Goal: Book appointment/travel/reservation

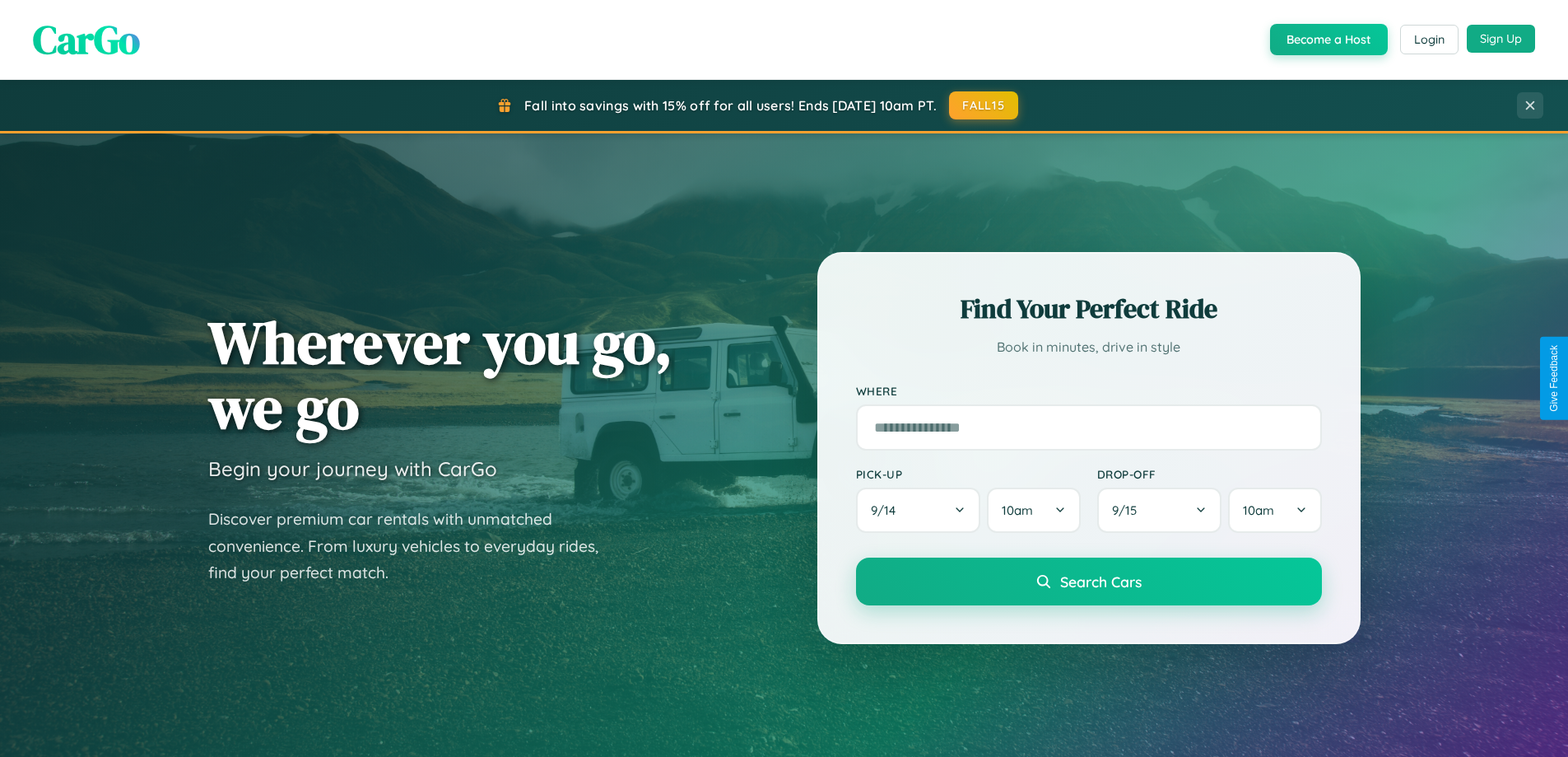
click at [1501, 40] on button "Sign Up" at bounding box center [1501, 39] width 68 height 28
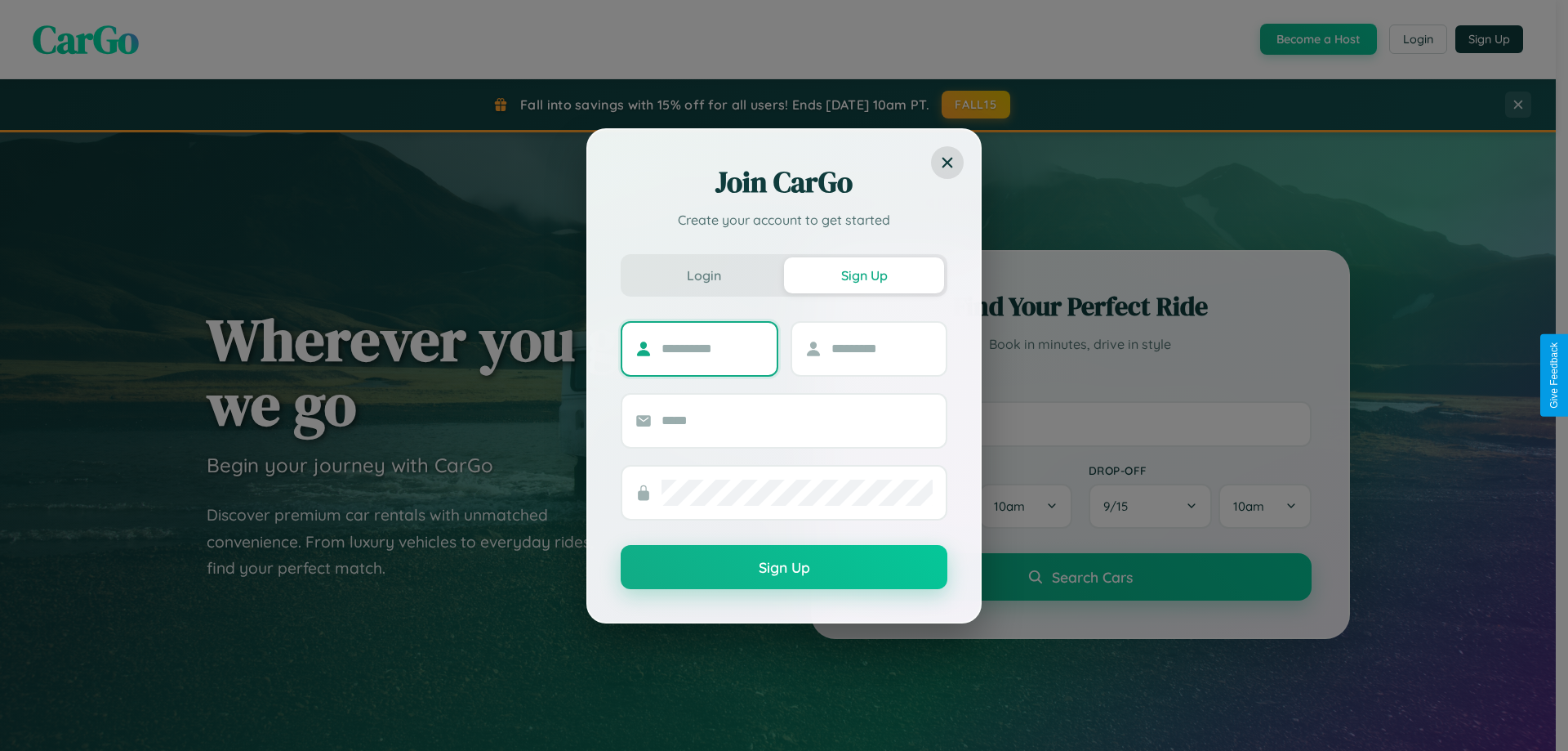
click at [712, 348] on input "text" at bounding box center [712, 348] width 102 height 26
type input "********"
click at [881, 348] on input "text" at bounding box center [882, 348] width 102 height 26
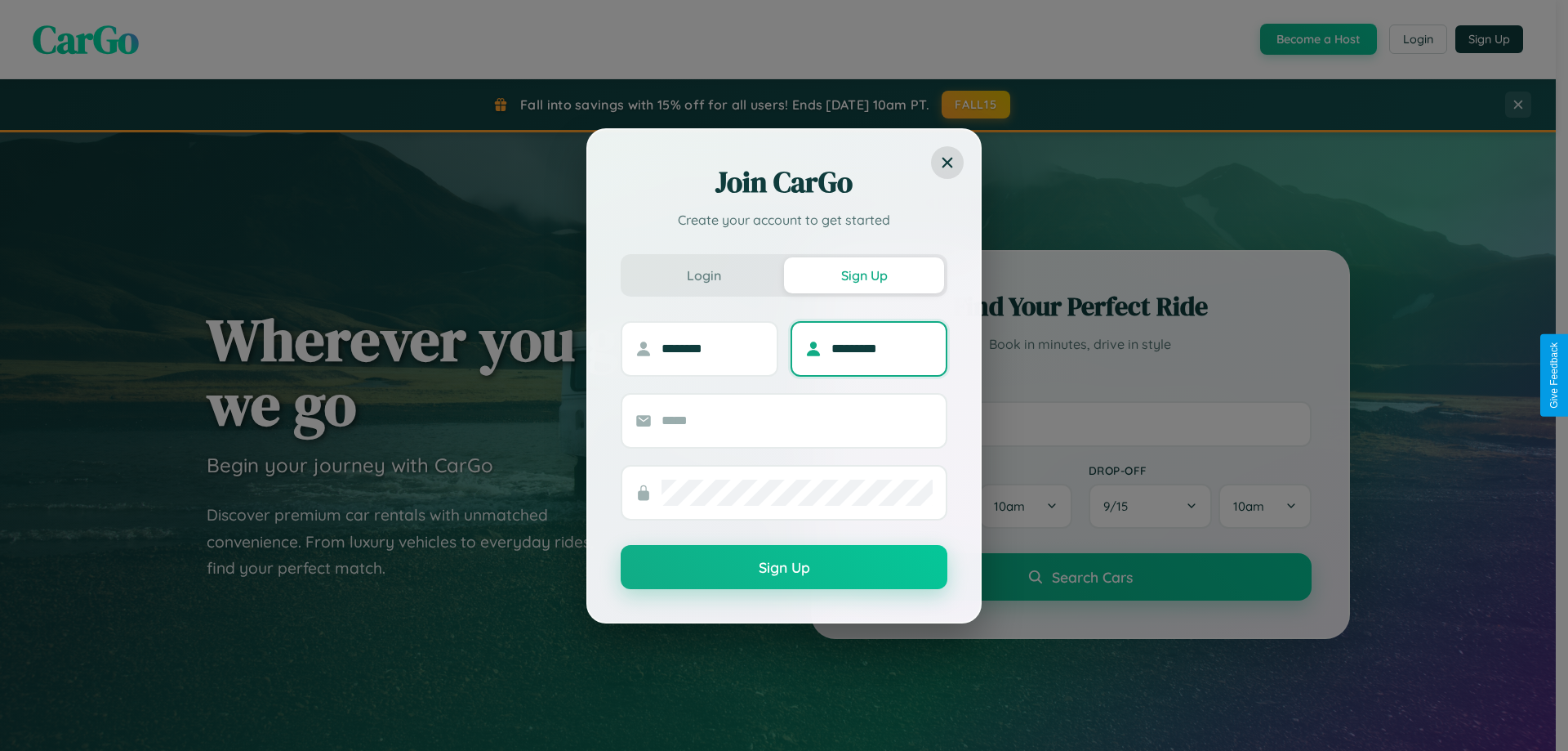
type input "*********"
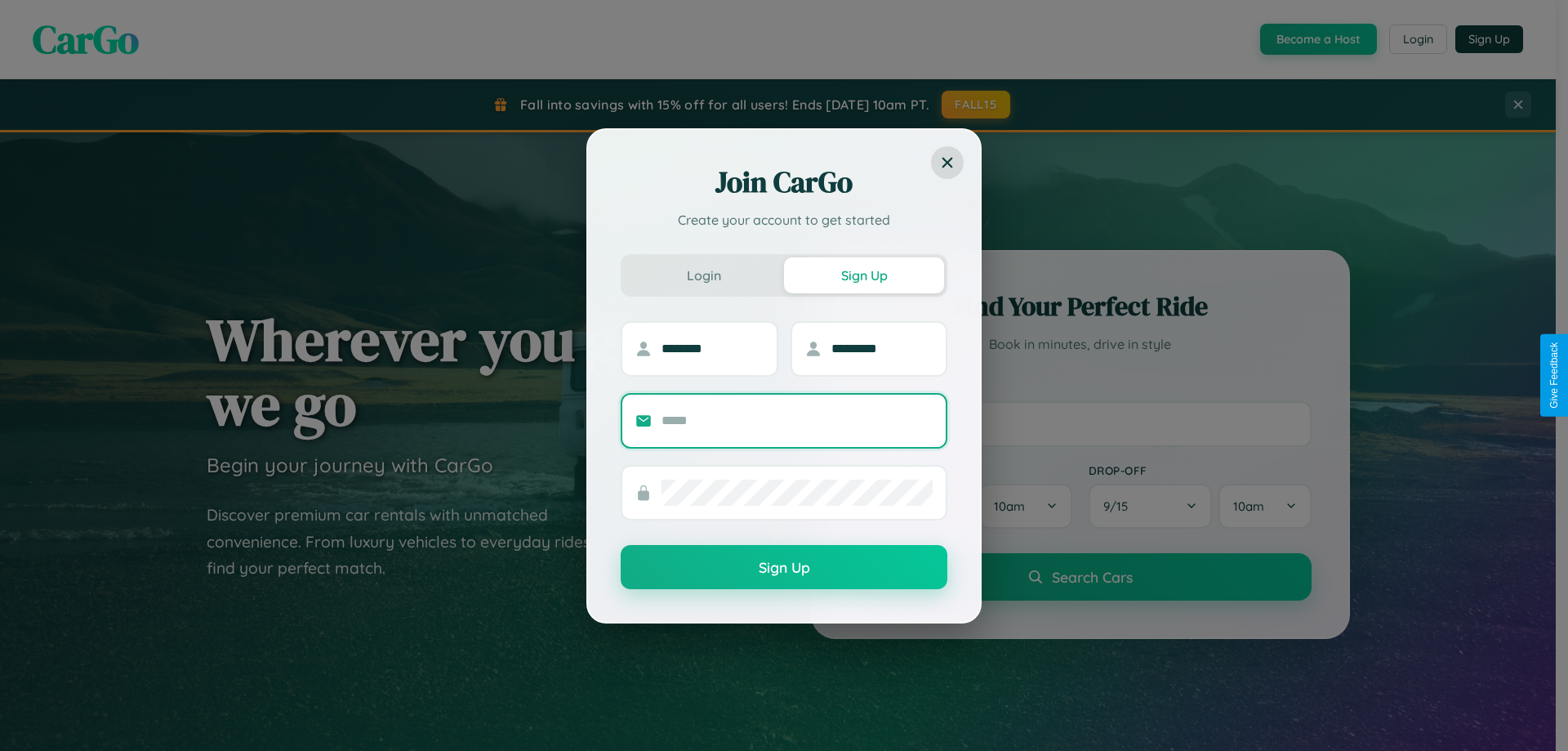
click at [797, 420] on input "text" at bounding box center [796, 420] width 271 height 26
type input "**********"
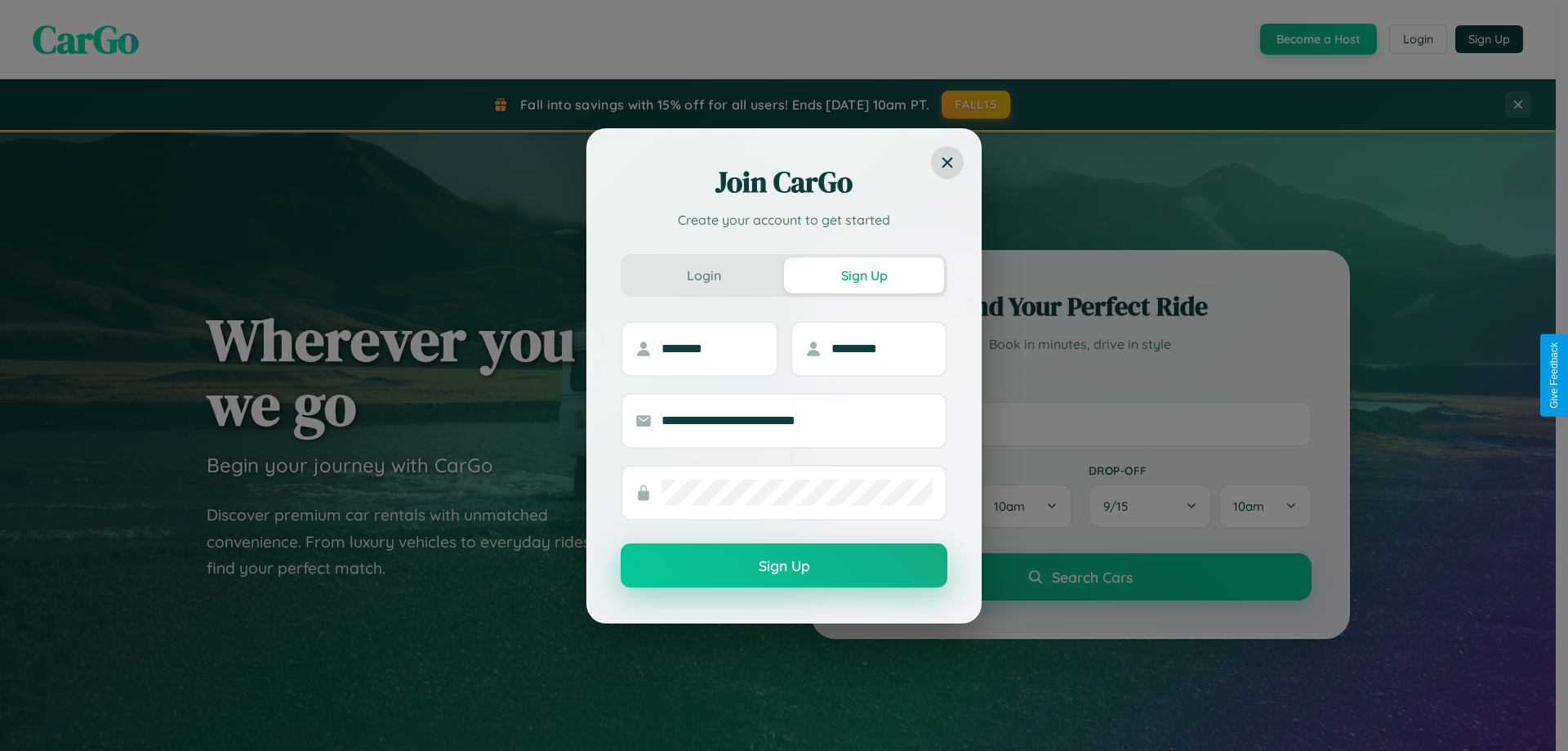
click at [784, 566] on button "Sign Up" at bounding box center [784, 566] width 327 height 44
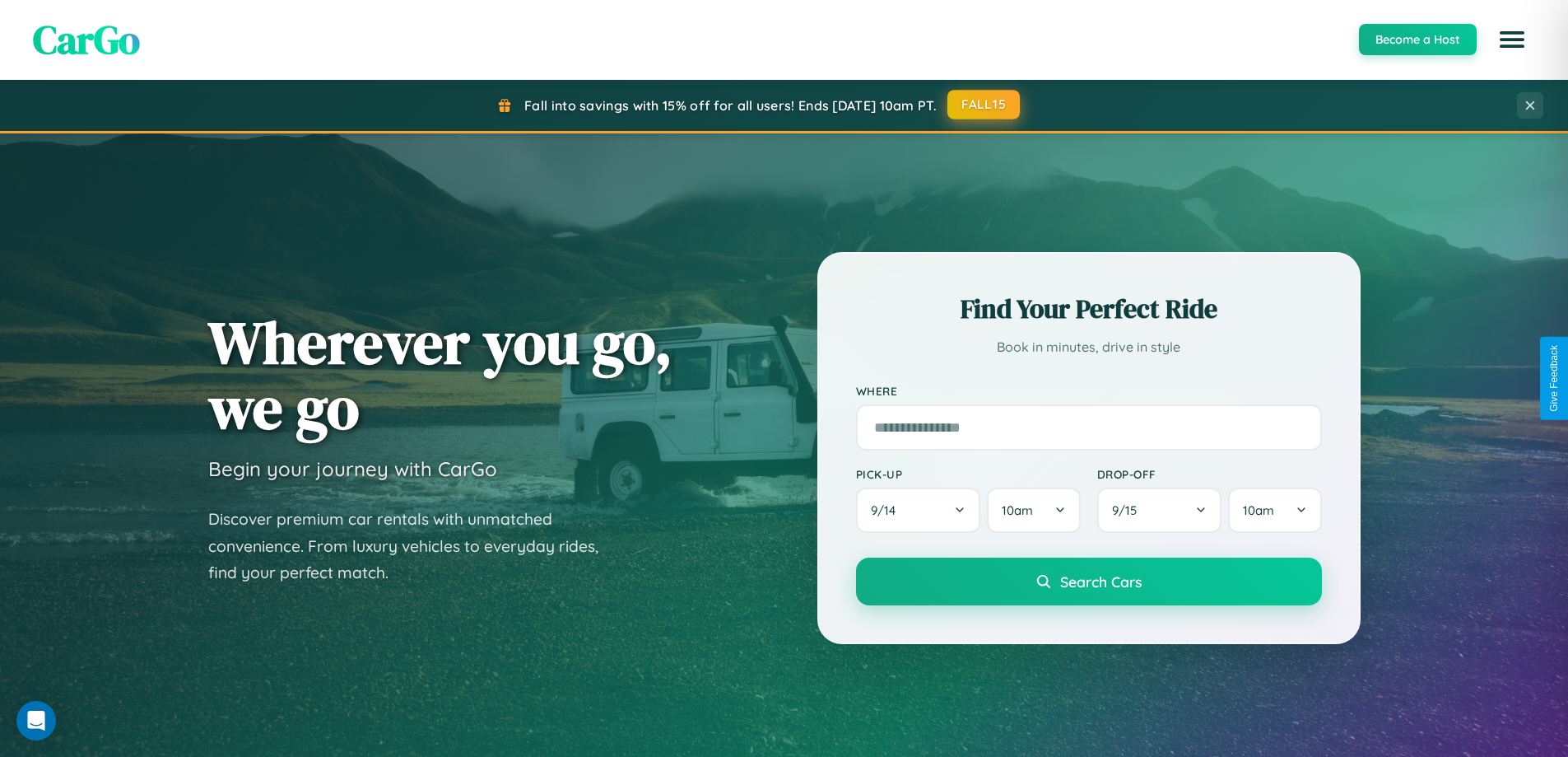
click at [984, 105] on button "FALL15" at bounding box center [983, 104] width 73 height 29
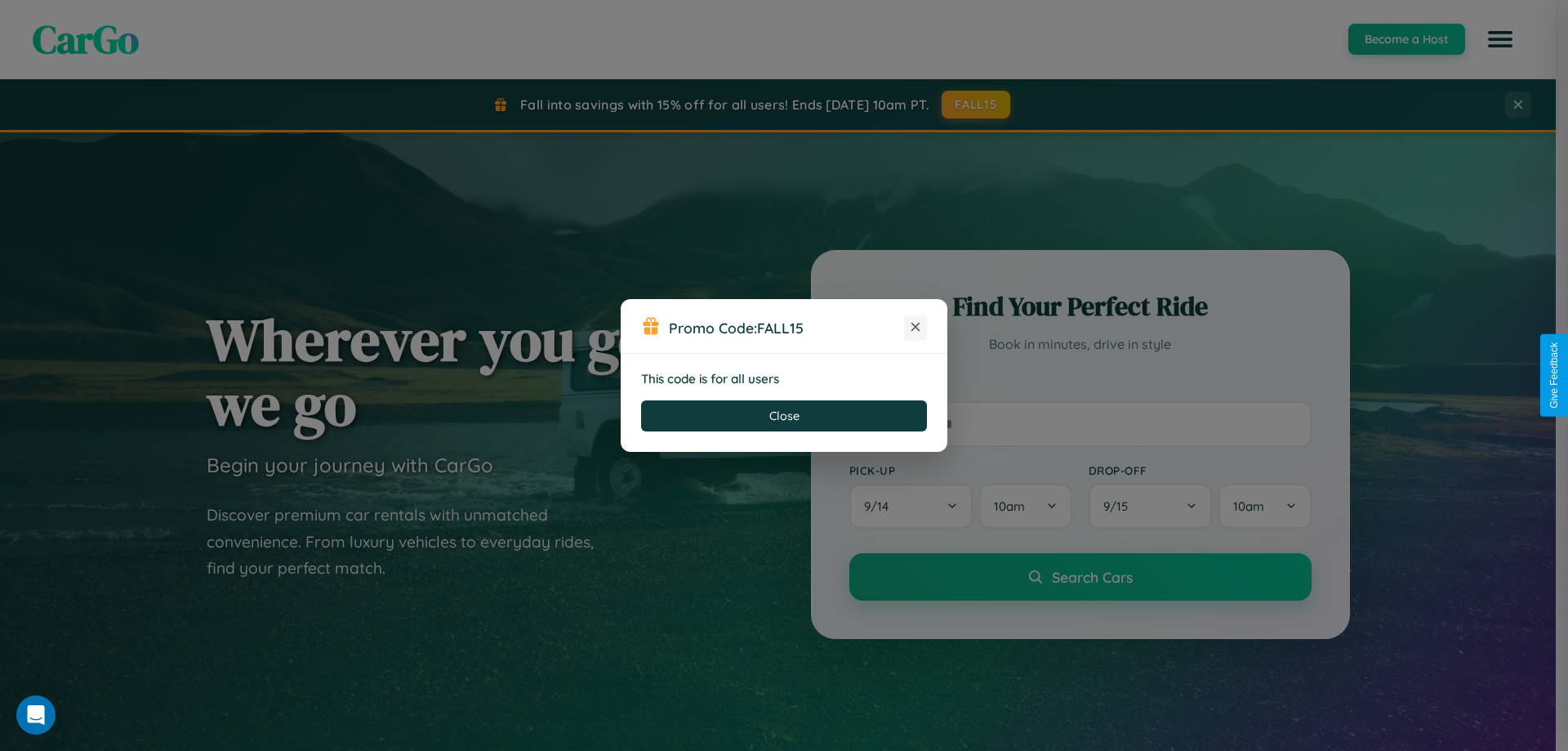
click at [915, 328] on icon at bounding box center [915, 327] width 16 height 16
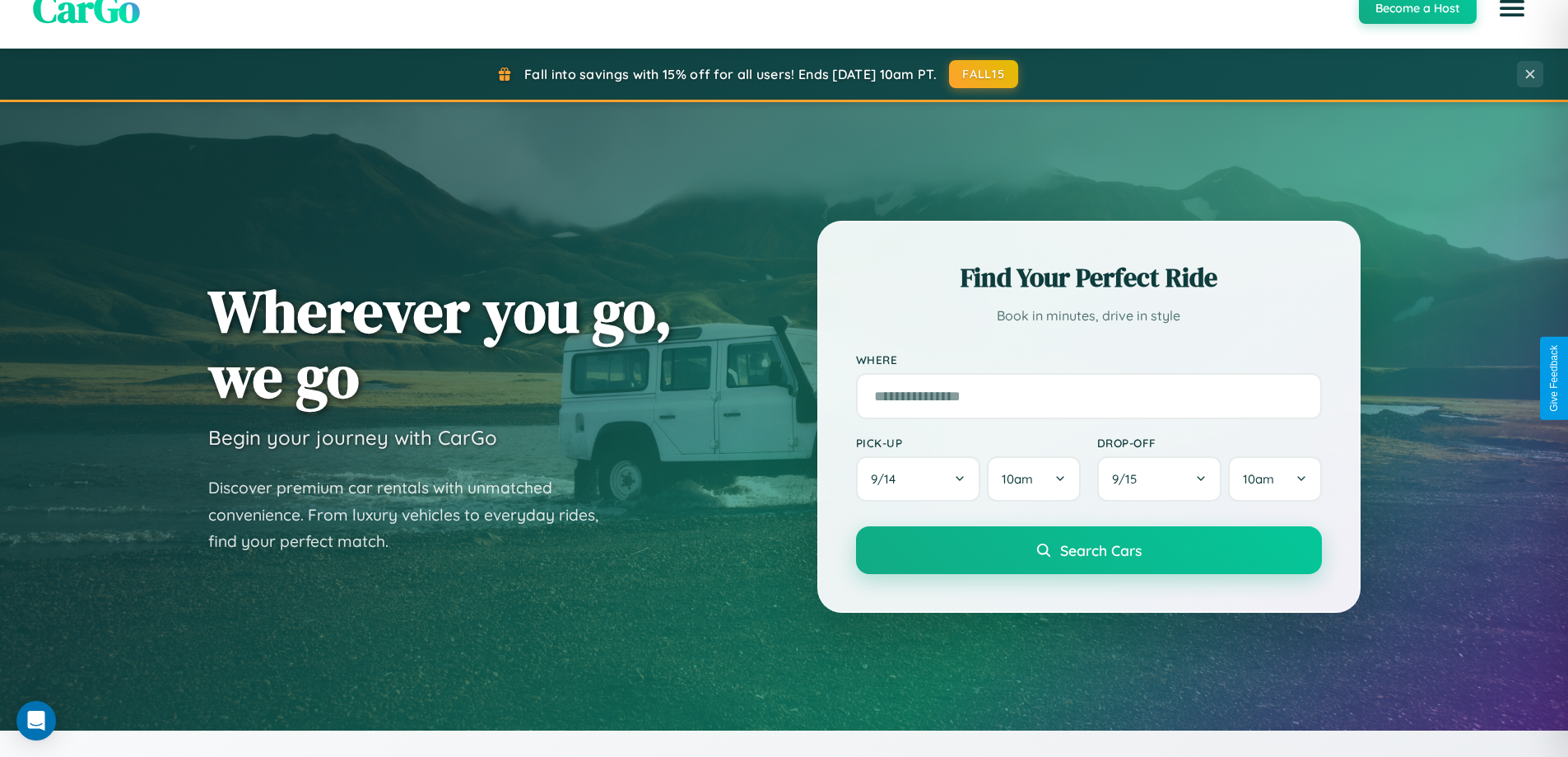
scroll to position [3168, 0]
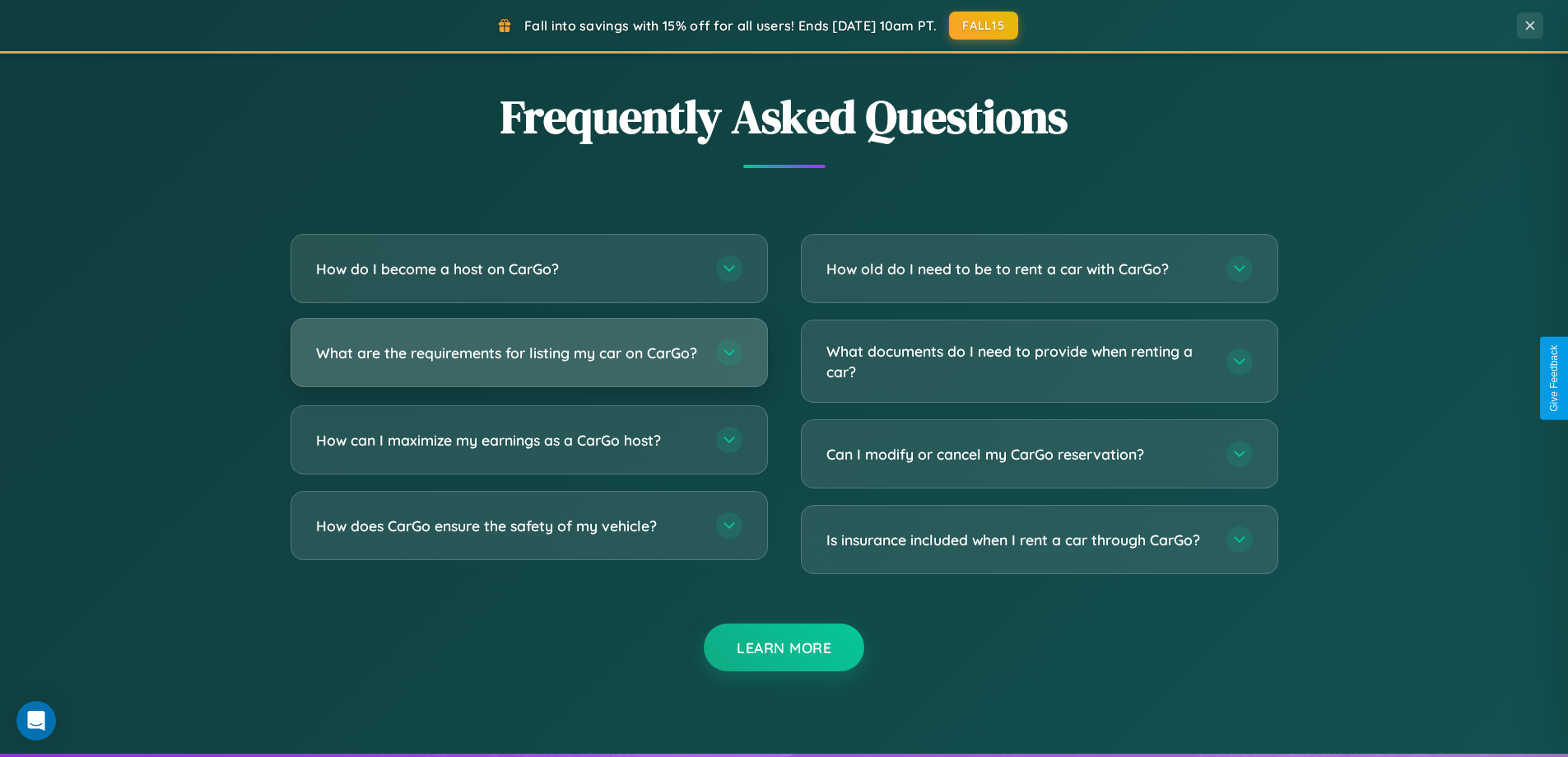
click at [528, 361] on h3 "What are the requirements for listing my car on CarGo?" at bounding box center [507, 353] width 384 height 20
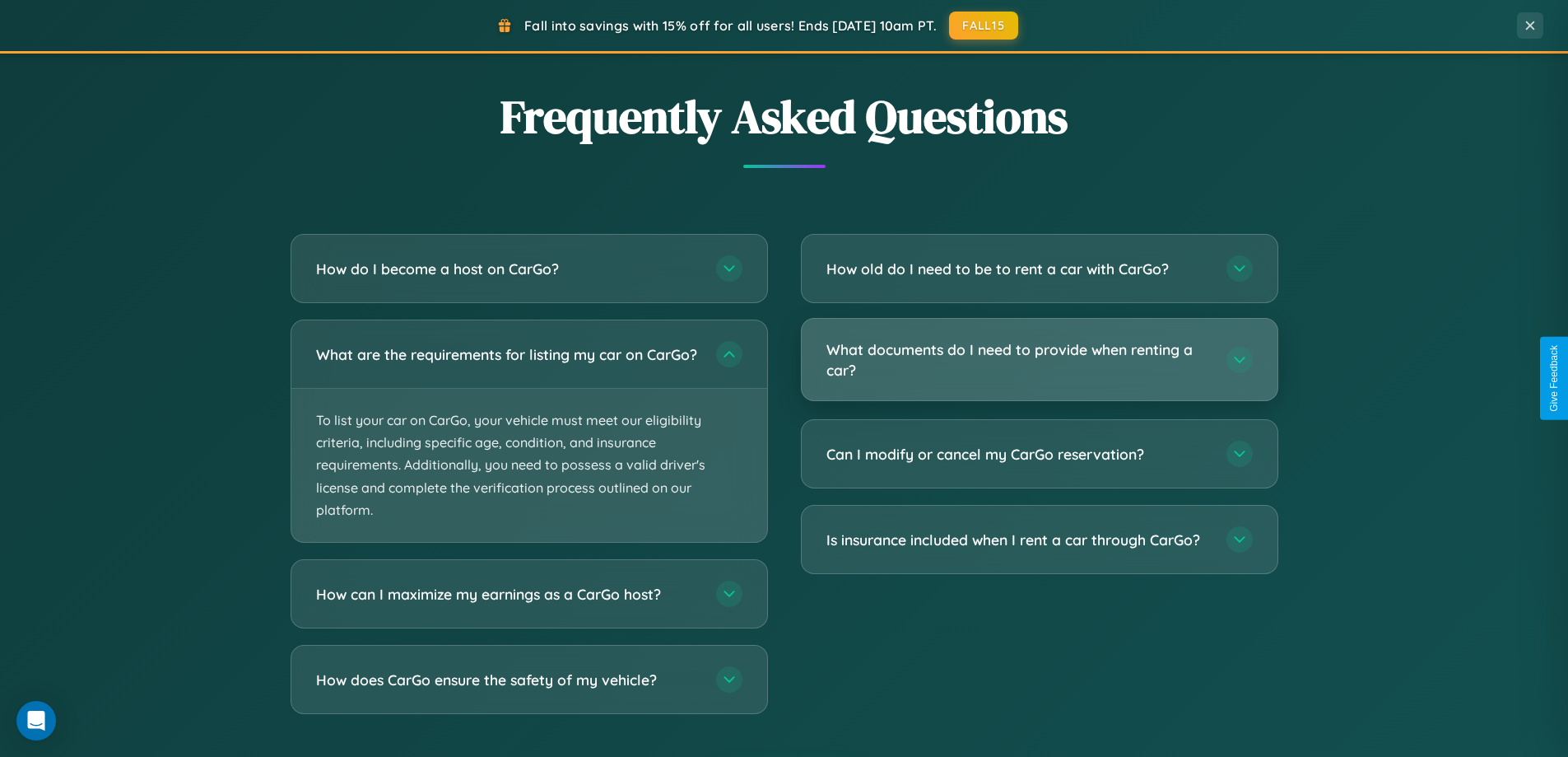
click at [1039, 361] on h3 "What documents do I need to provide when renting a car?" at bounding box center [1018, 359] width 384 height 41
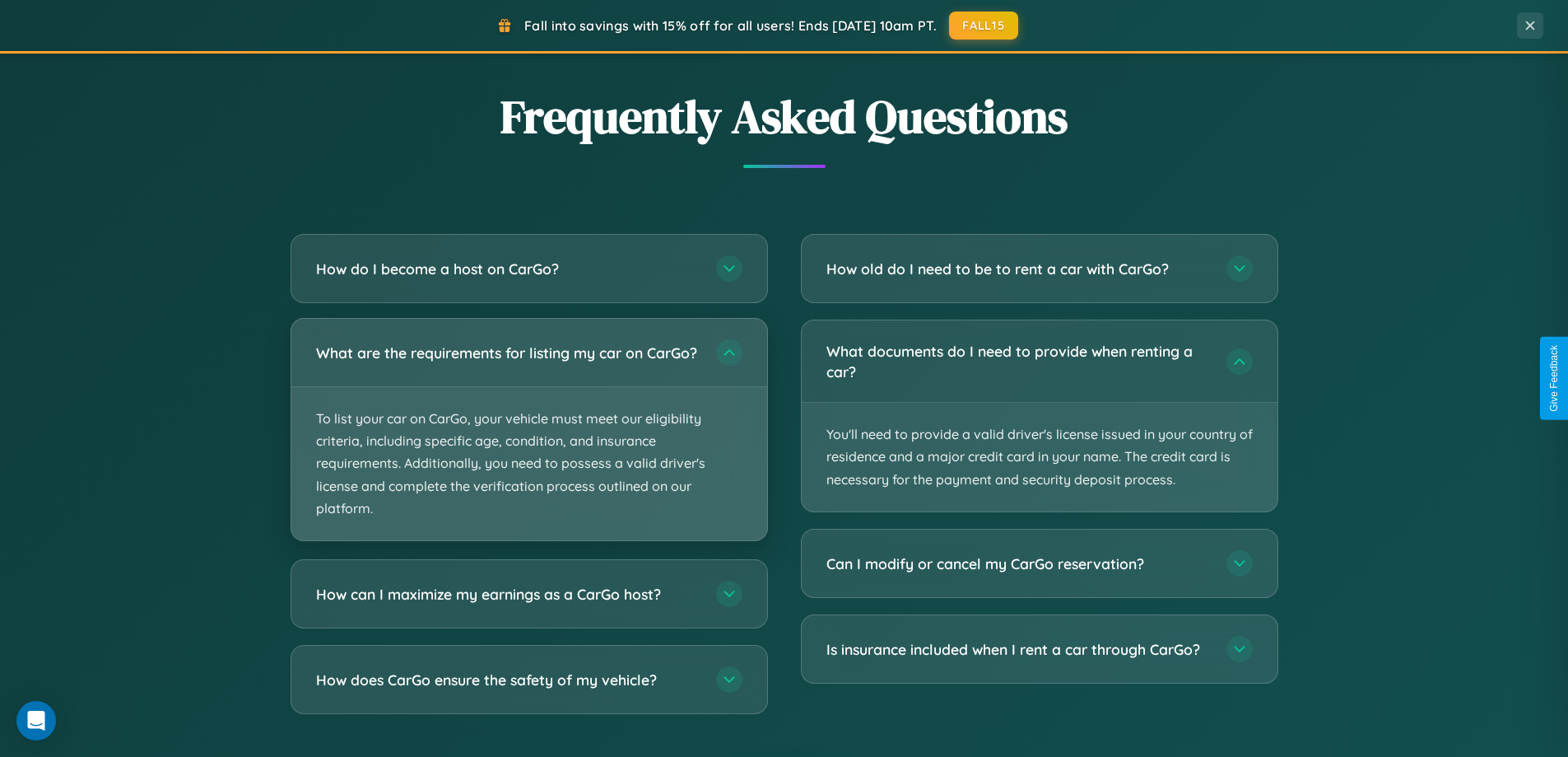
click at [528, 438] on p "To list your car on CarGo, your vehicle must meet our eligibility criteria, inc…" at bounding box center [528, 463] width 476 height 153
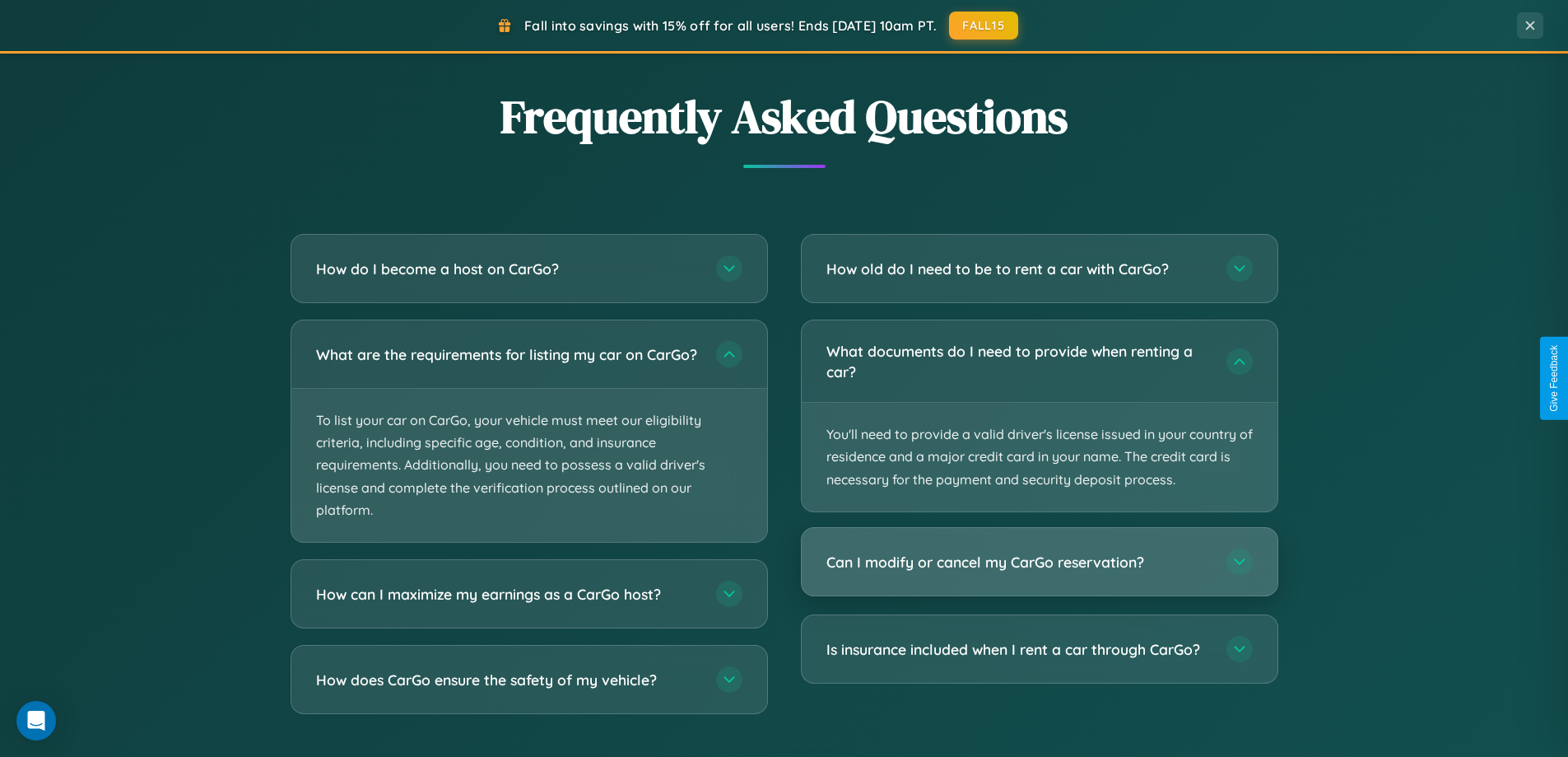
click at [1039, 563] on h3 "Can I modify or cancel my CarGo reservation?" at bounding box center [1018, 562] width 384 height 20
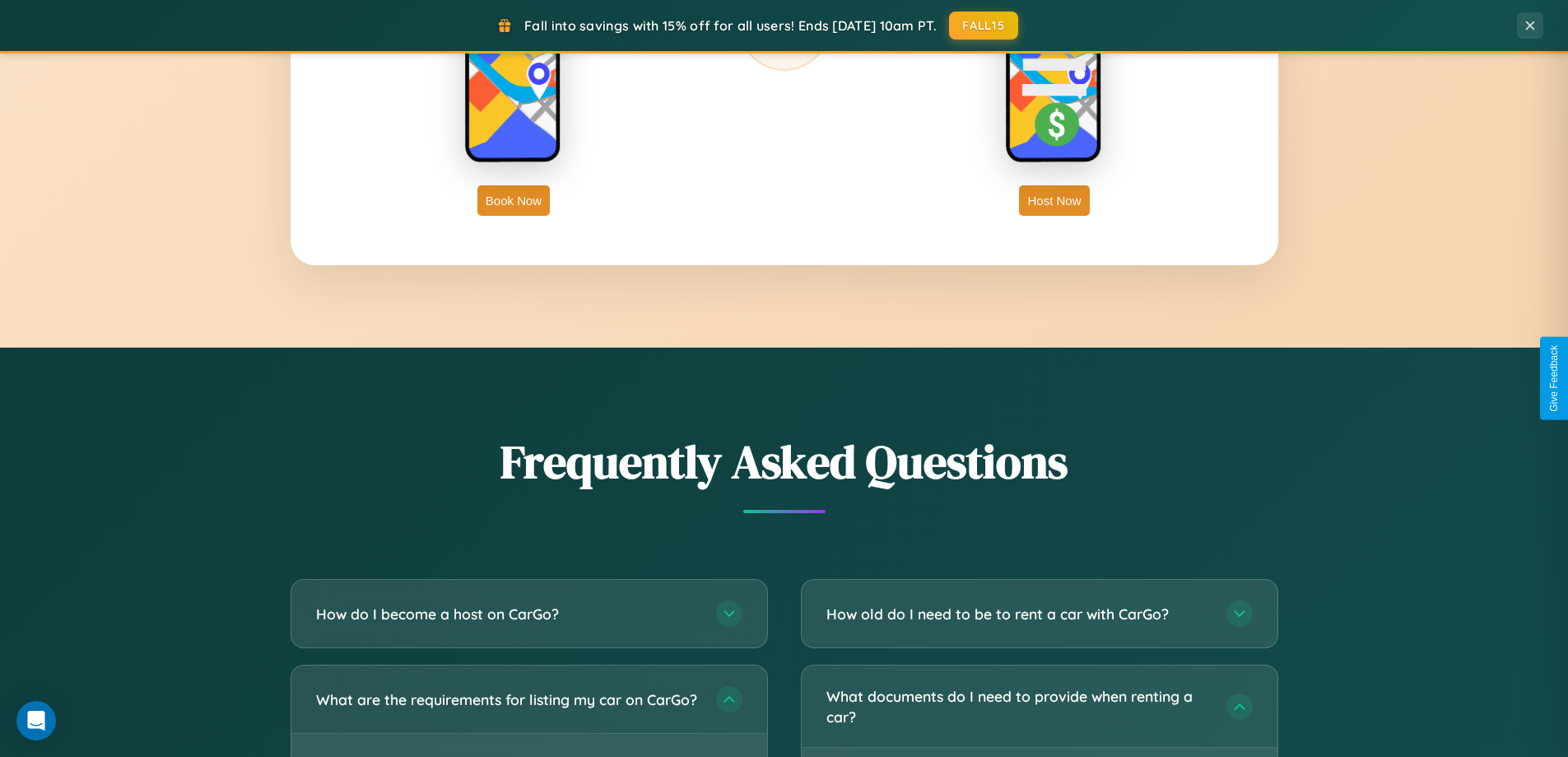
scroll to position [2645, 0]
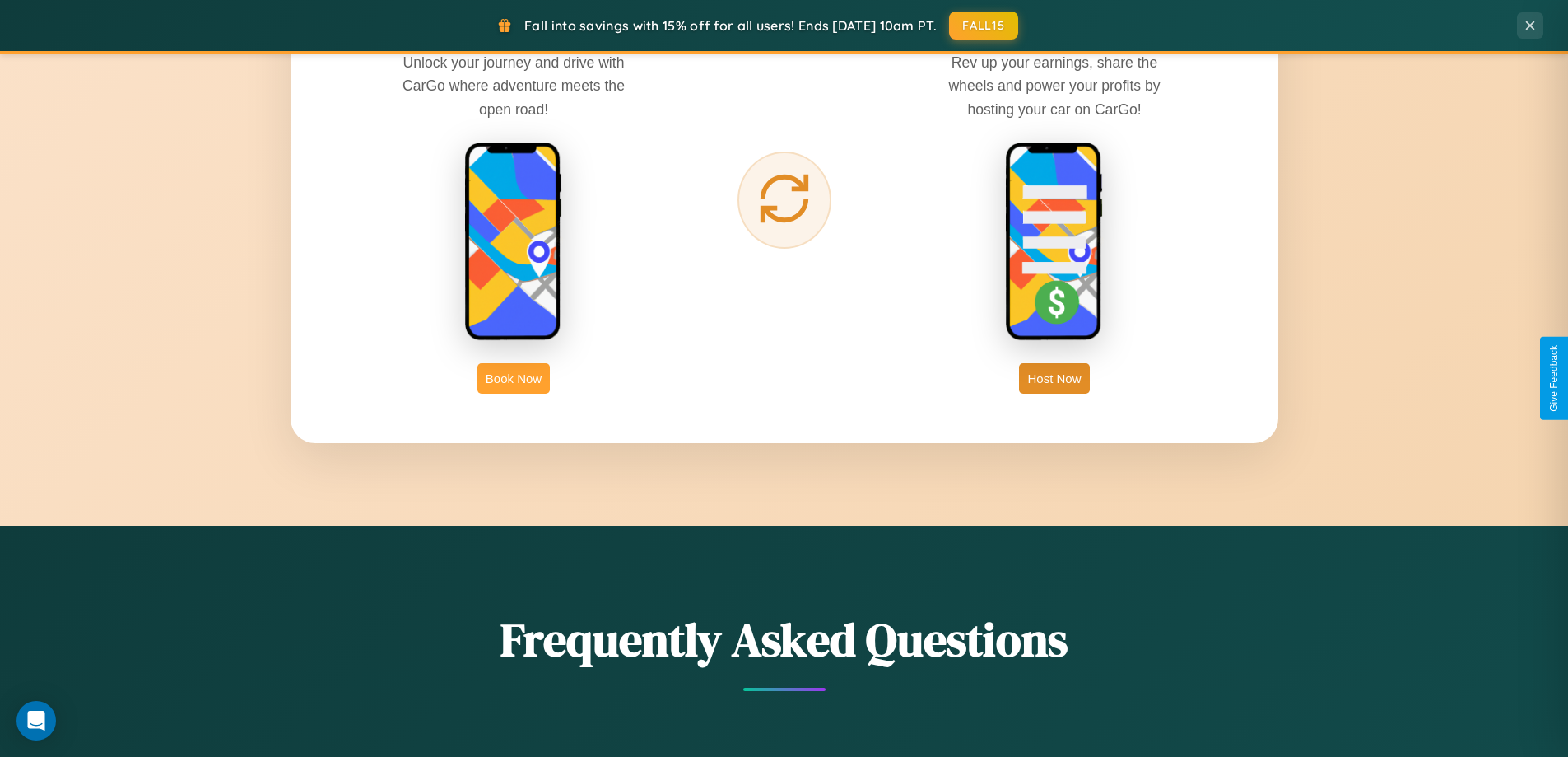
click at [514, 378] on button "Book Now" at bounding box center [514, 378] width 73 height 30
